Goal: Go to known website: Access a specific website the user already knows

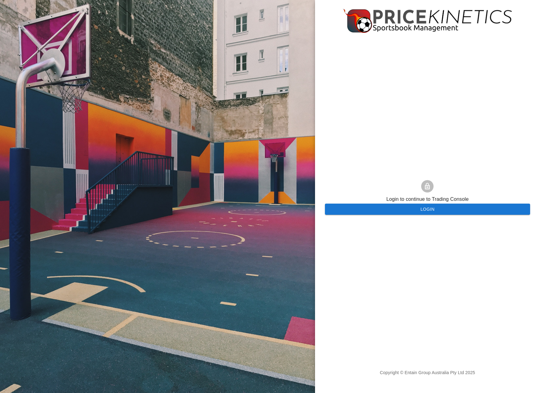
click at [383, 207] on button "Login" at bounding box center [427, 209] width 205 height 11
